Goal: Task Accomplishment & Management: Manage account settings

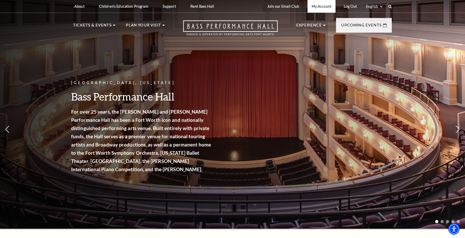
click at [317, 11] on link "My Account" at bounding box center [321, 6] width 28 height 13
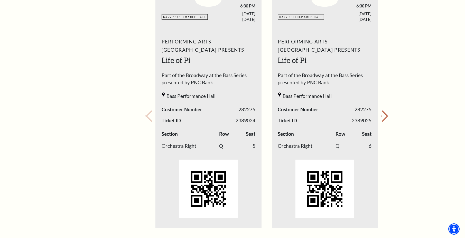
scroll to position [154, 0]
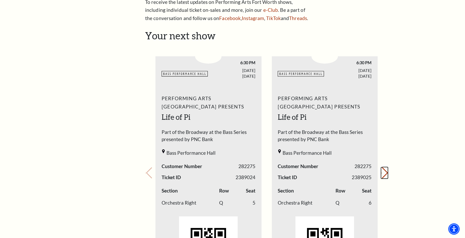
click at [383, 176] on button "Next slide." at bounding box center [384, 172] width 7 height 11
click at [383, 172] on button "Next slide." at bounding box center [384, 172] width 7 height 11
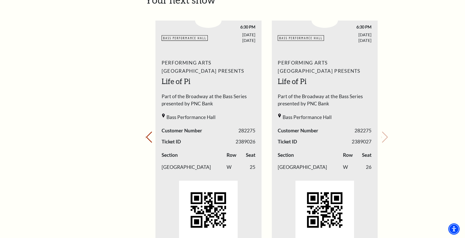
scroll to position [231, 0]
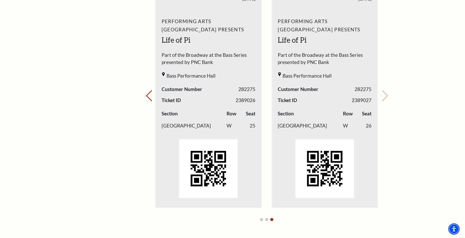
click at [217, 157] on img "3 / 4" at bounding box center [208, 168] width 59 height 59
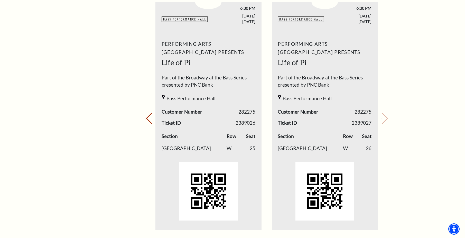
scroll to position [282, 0]
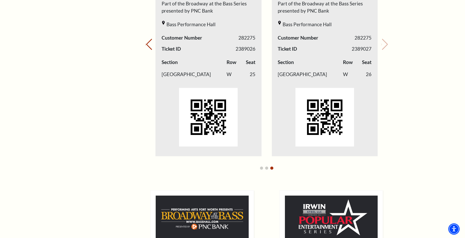
click at [211, 85] on div "3 / 4" at bounding box center [208, 117] width 94 height 66
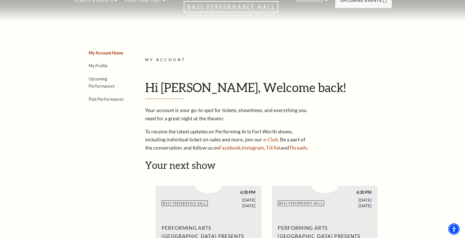
scroll to position [51, 0]
